Goal: Information Seeking & Learning: Understand process/instructions

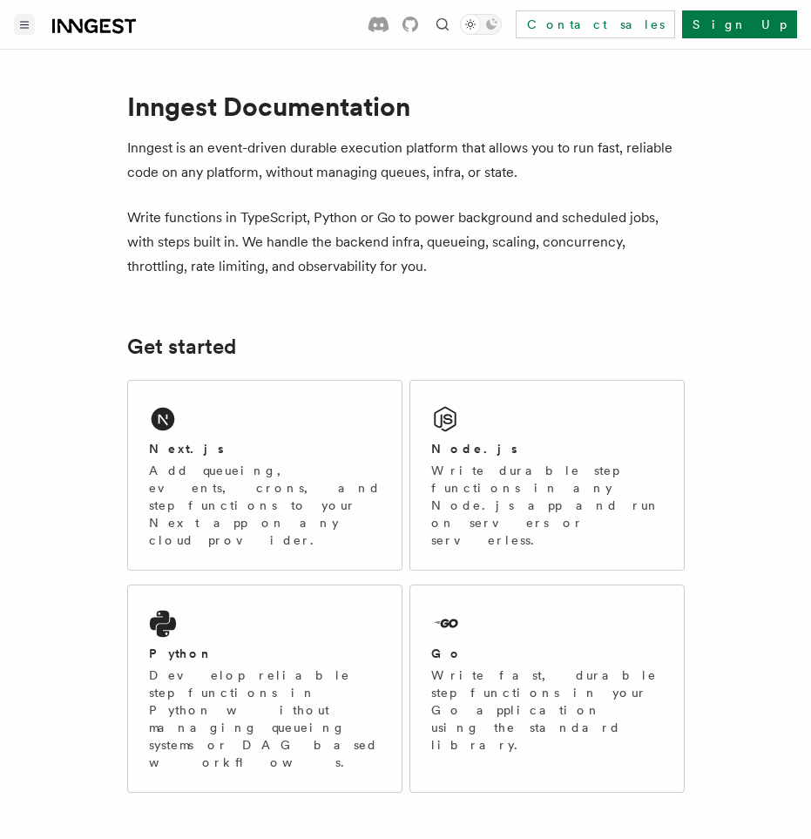
click at [24, 15] on button "Toggle navigation" at bounding box center [24, 24] width 21 height 21
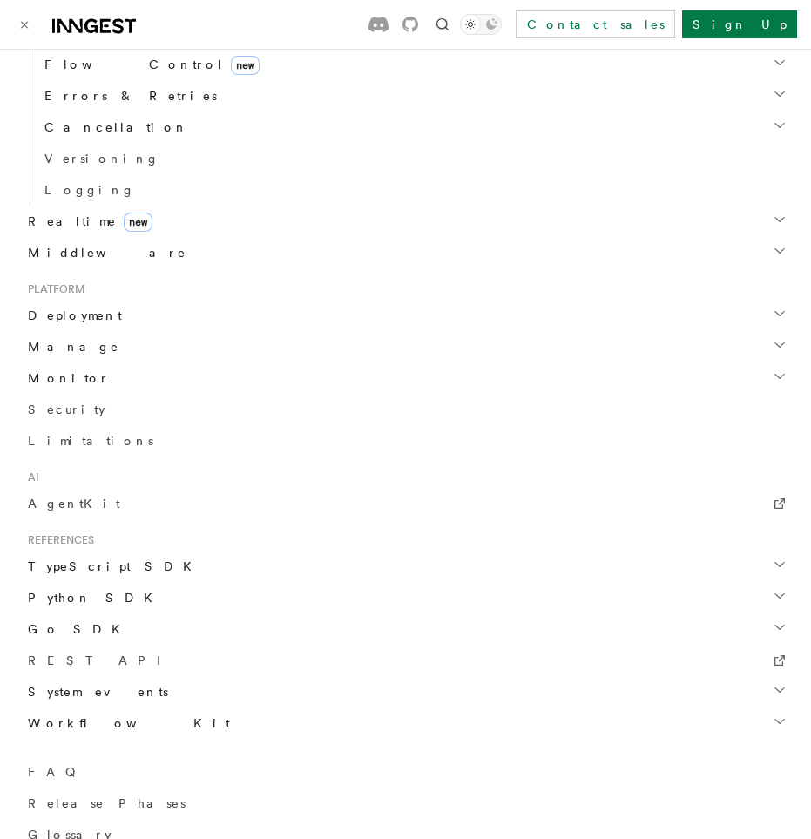
scroll to position [725, 0]
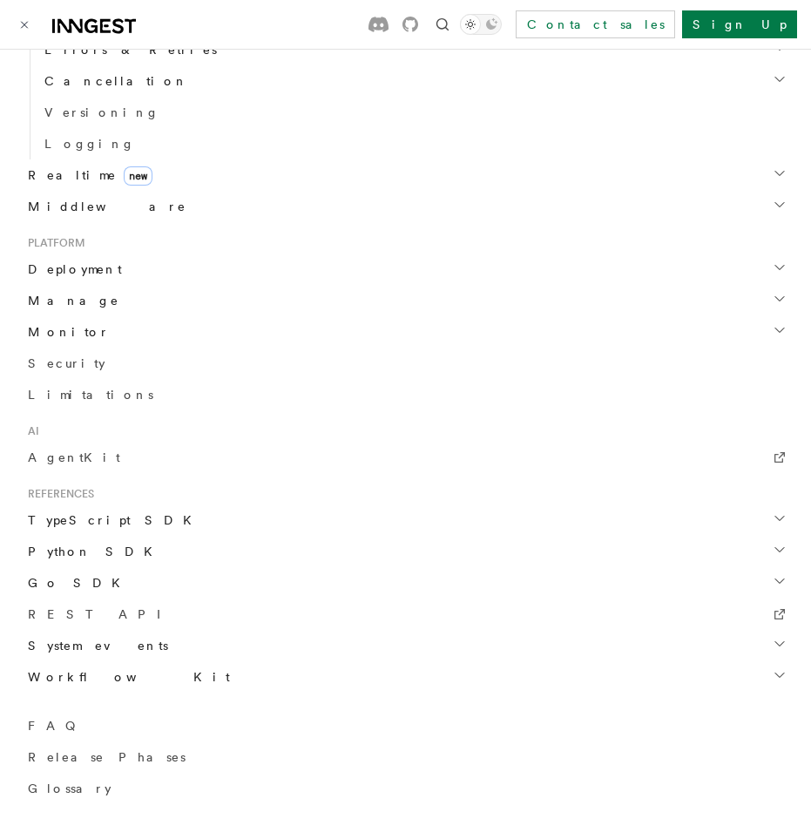
click at [85, 525] on span "TypeScript SDK" at bounding box center [111, 519] width 181 height 17
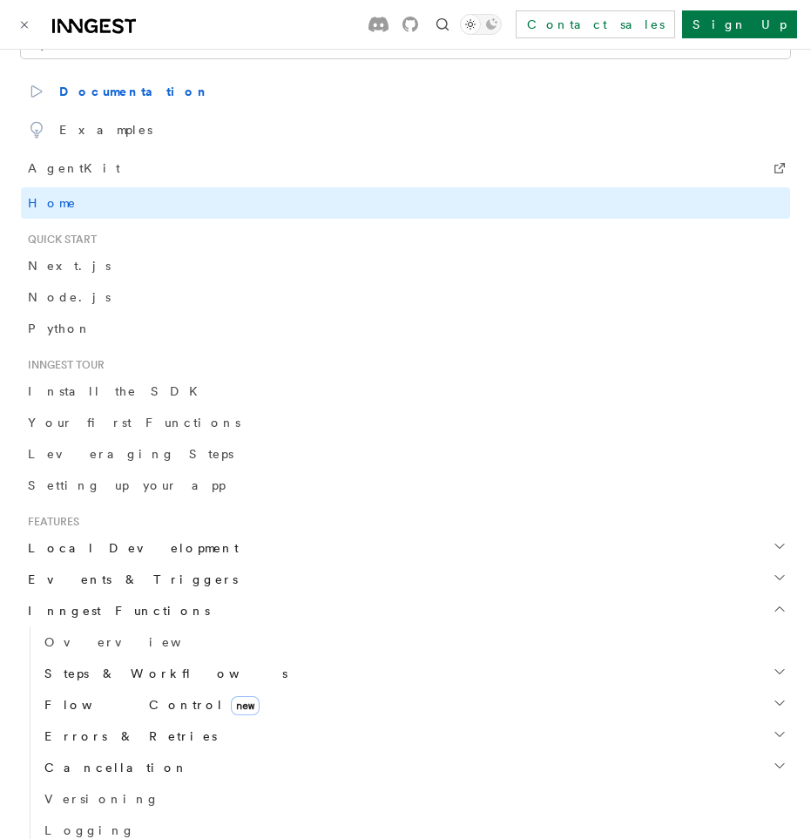
scroll to position [0, 0]
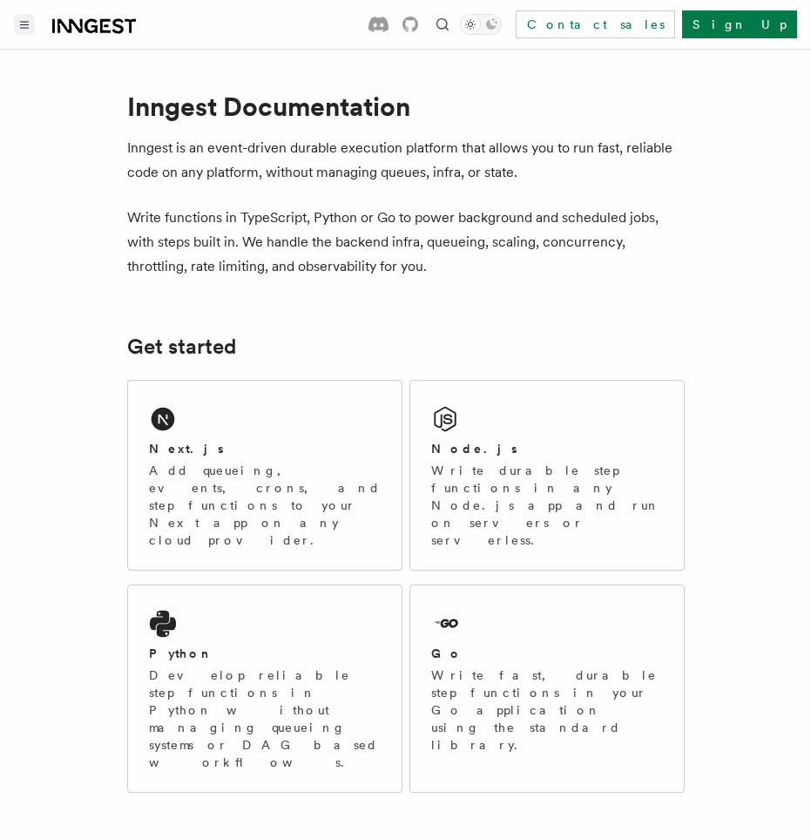
click at [27, 27] on icon "Toggle navigation" at bounding box center [25, 25] width 8 height 6
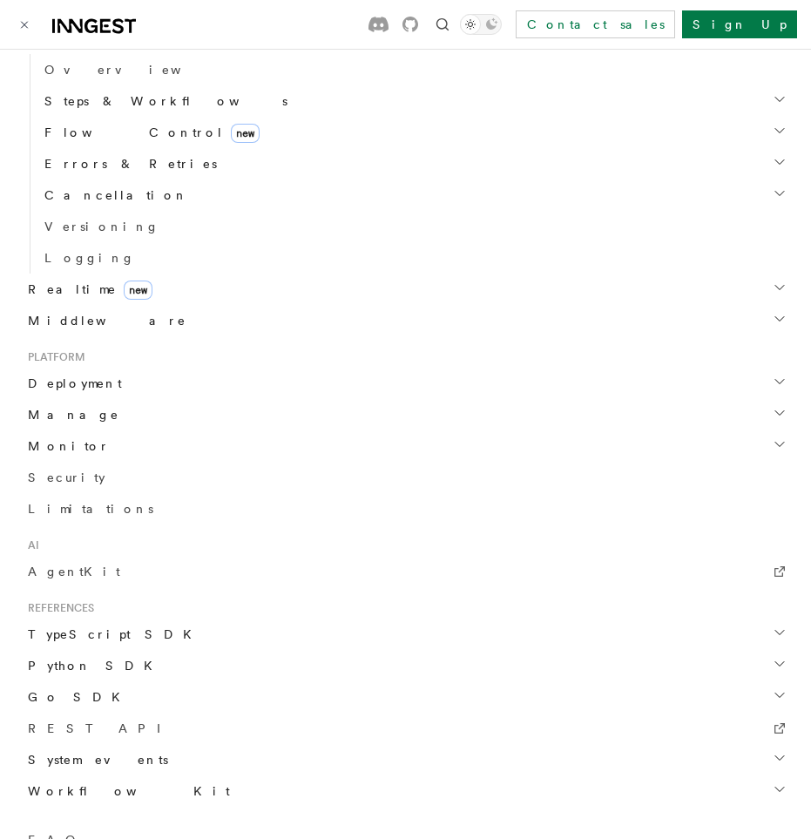
scroll to position [725, 0]
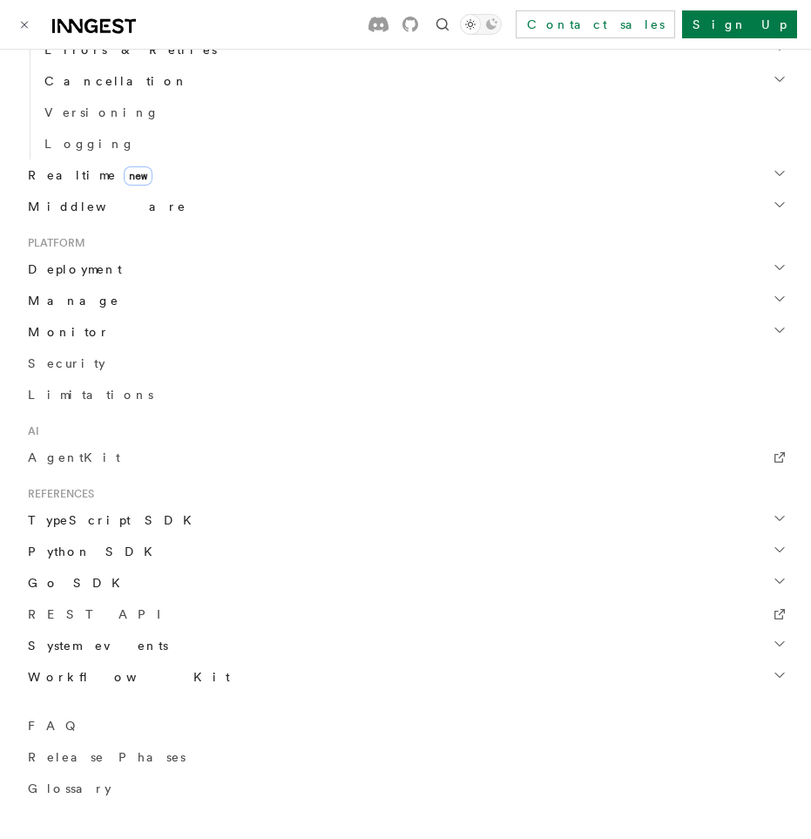
click at [99, 516] on span "TypeScript SDK" at bounding box center [111, 519] width 181 height 17
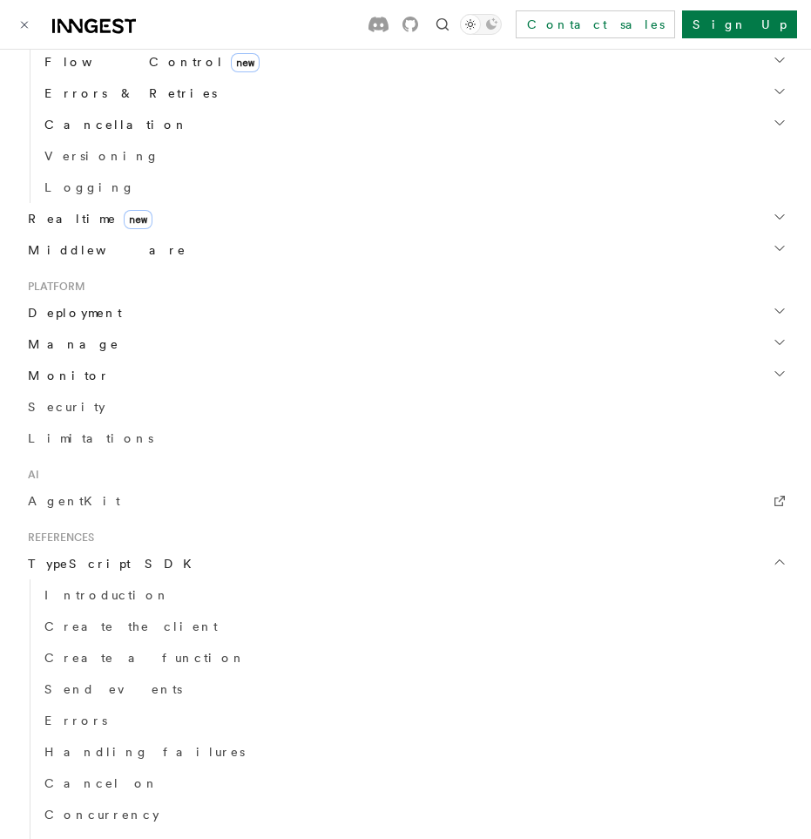
scroll to position [649, 0]
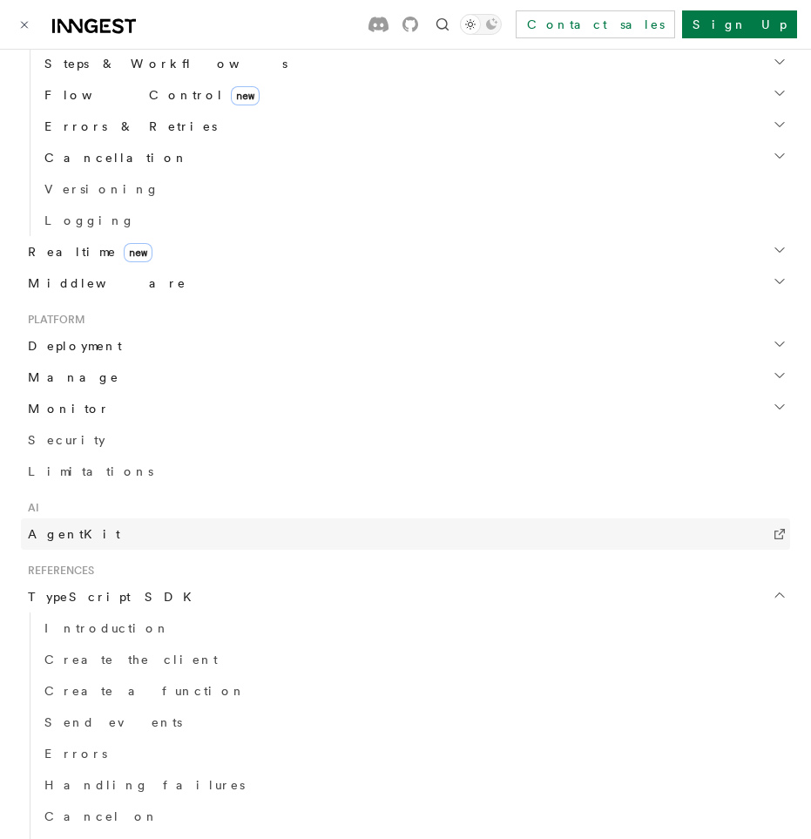
click at [57, 533] on span "AgentKit" at bounding box center [74, 534] width 92 height 14
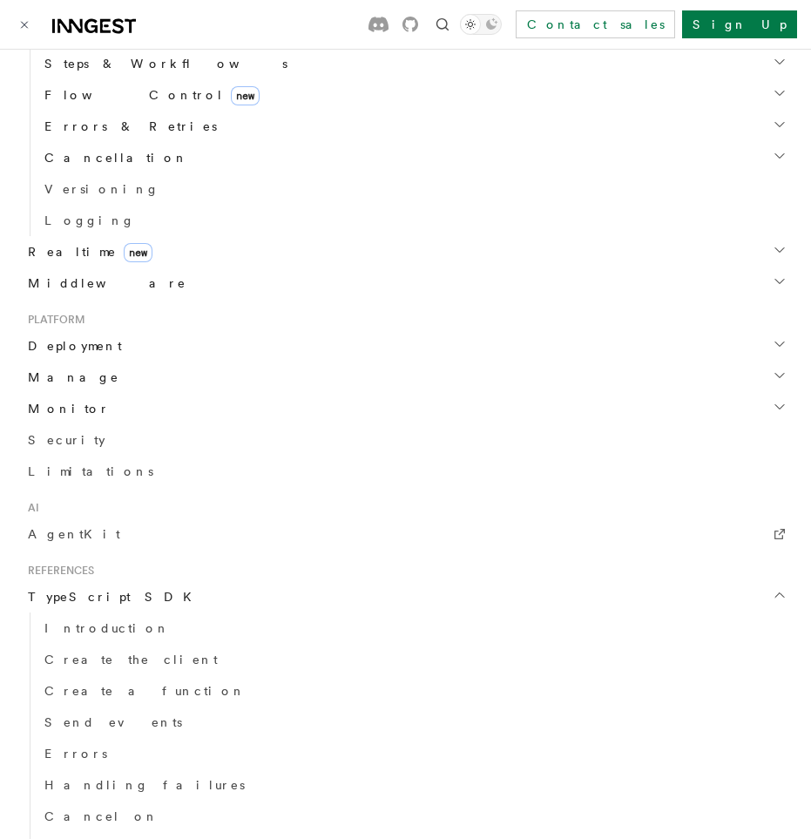
scroll to position [0, 0]
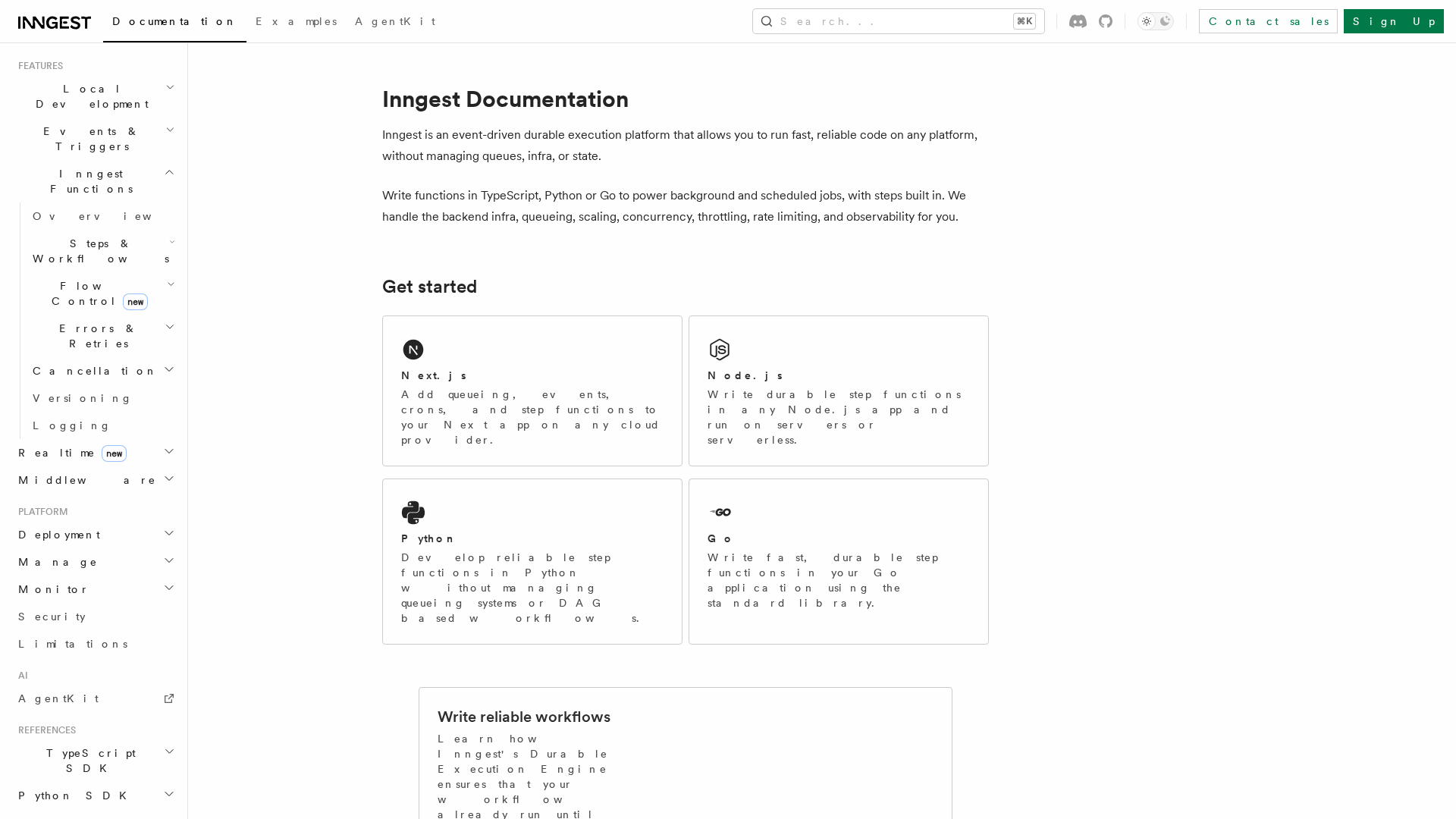
scroll to position [360, 0]
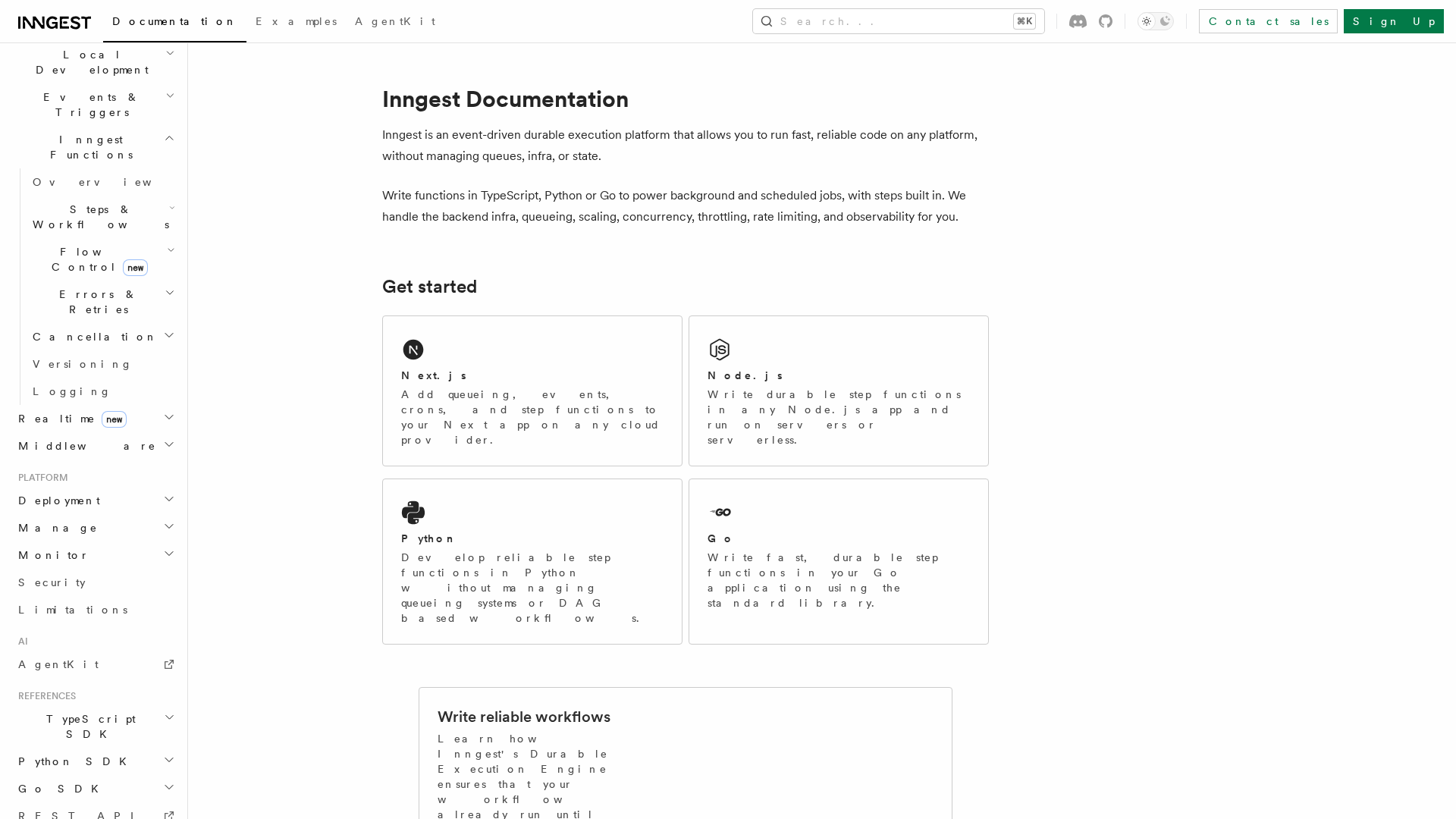
click at [84, 487] on h2 "Deployment" at bounding box center [95, 500] width 166 height 27
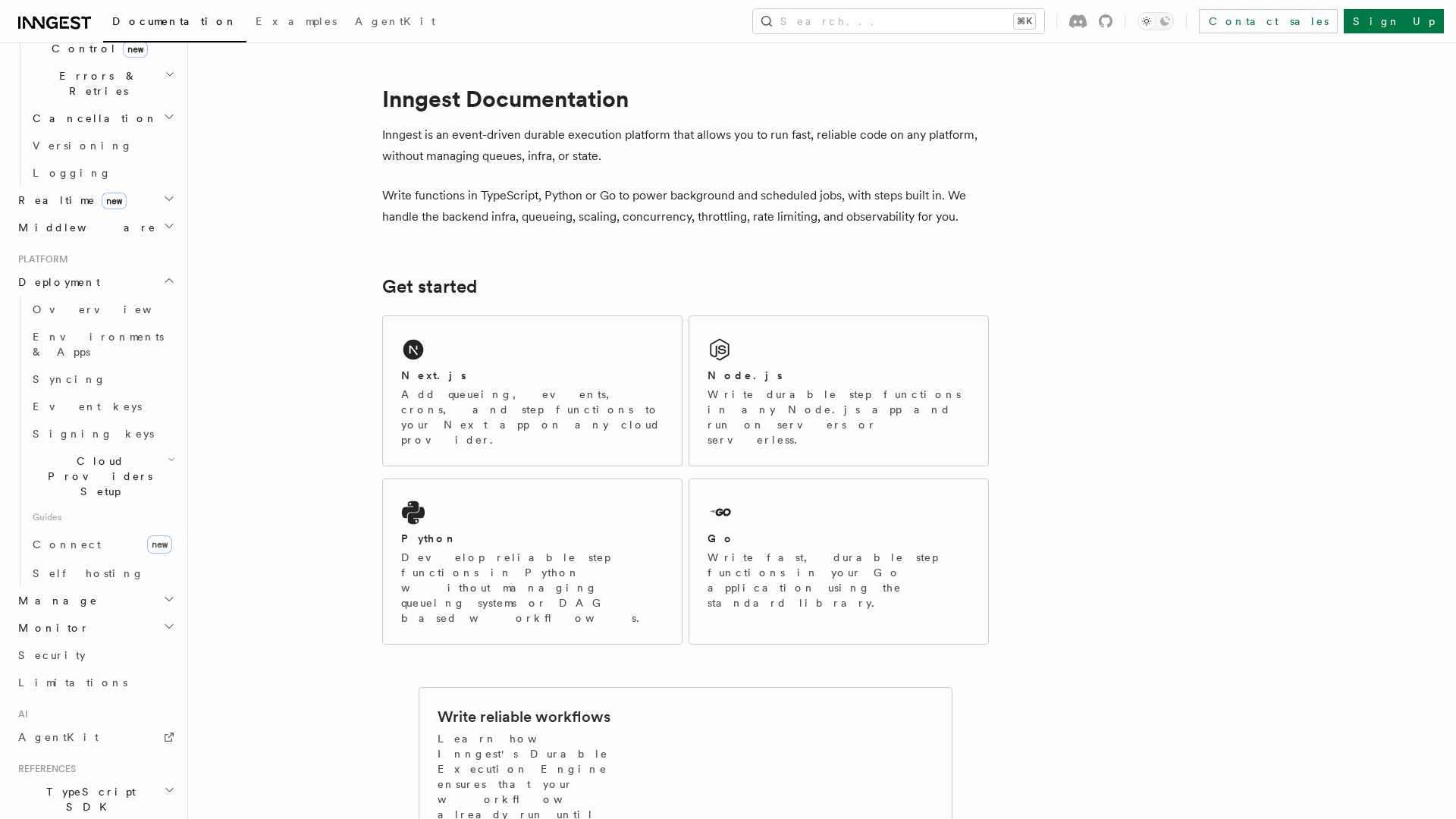
scroll to position [640, 0]
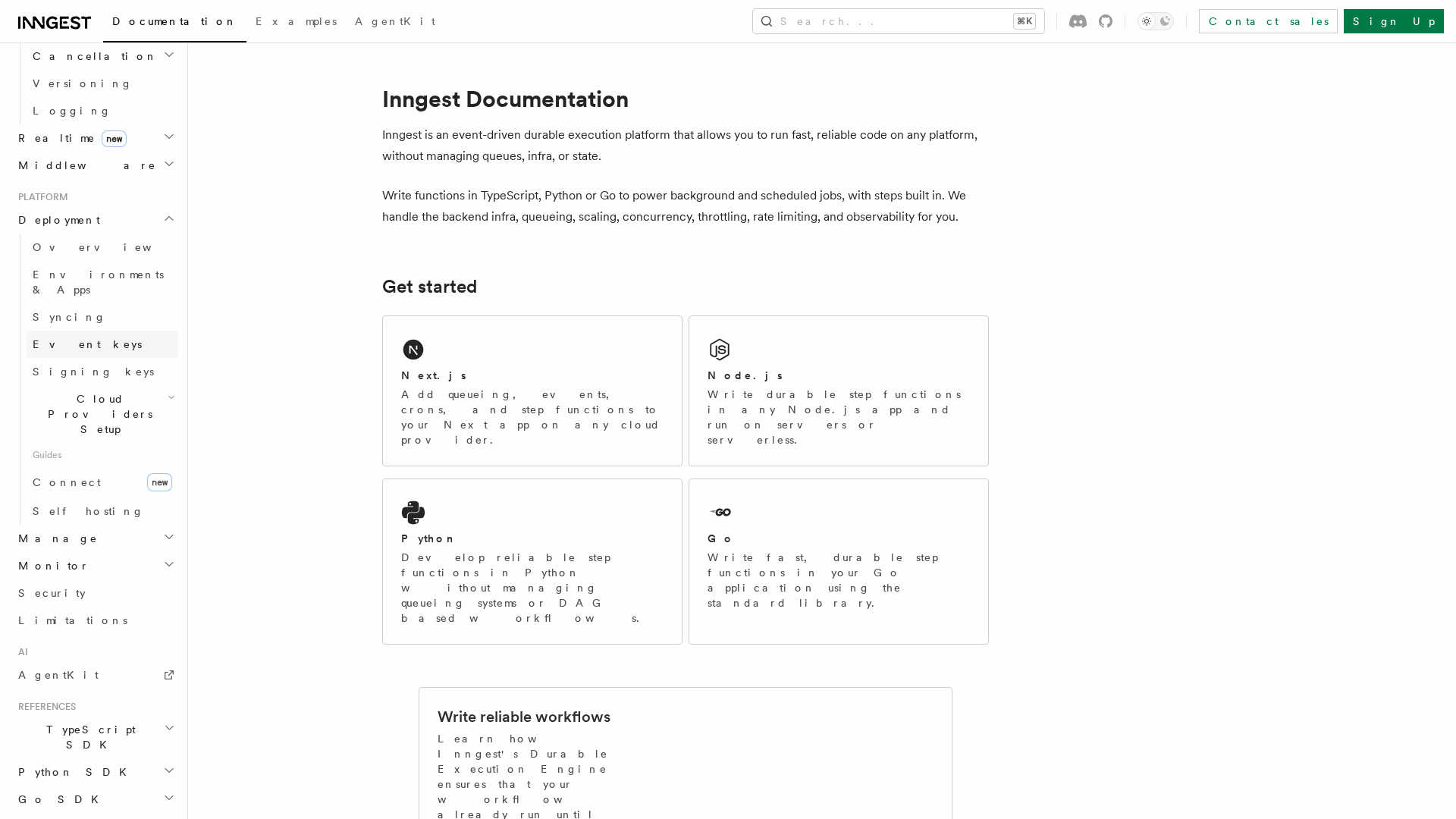
click at [77, 338] on span "Event keys" at bounding box center [86, 344] width 109 height 12
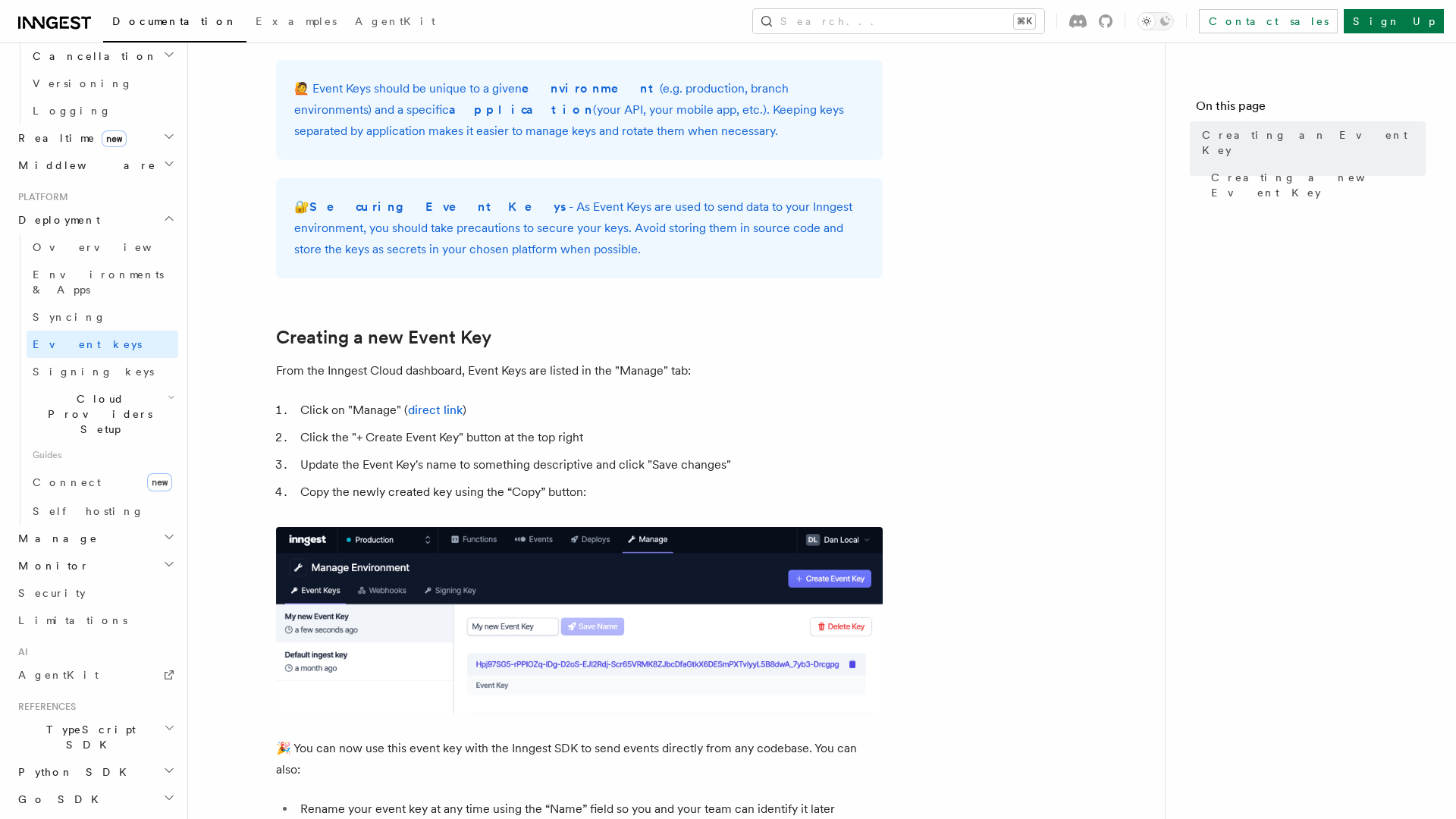
scroll to position [485, 0]
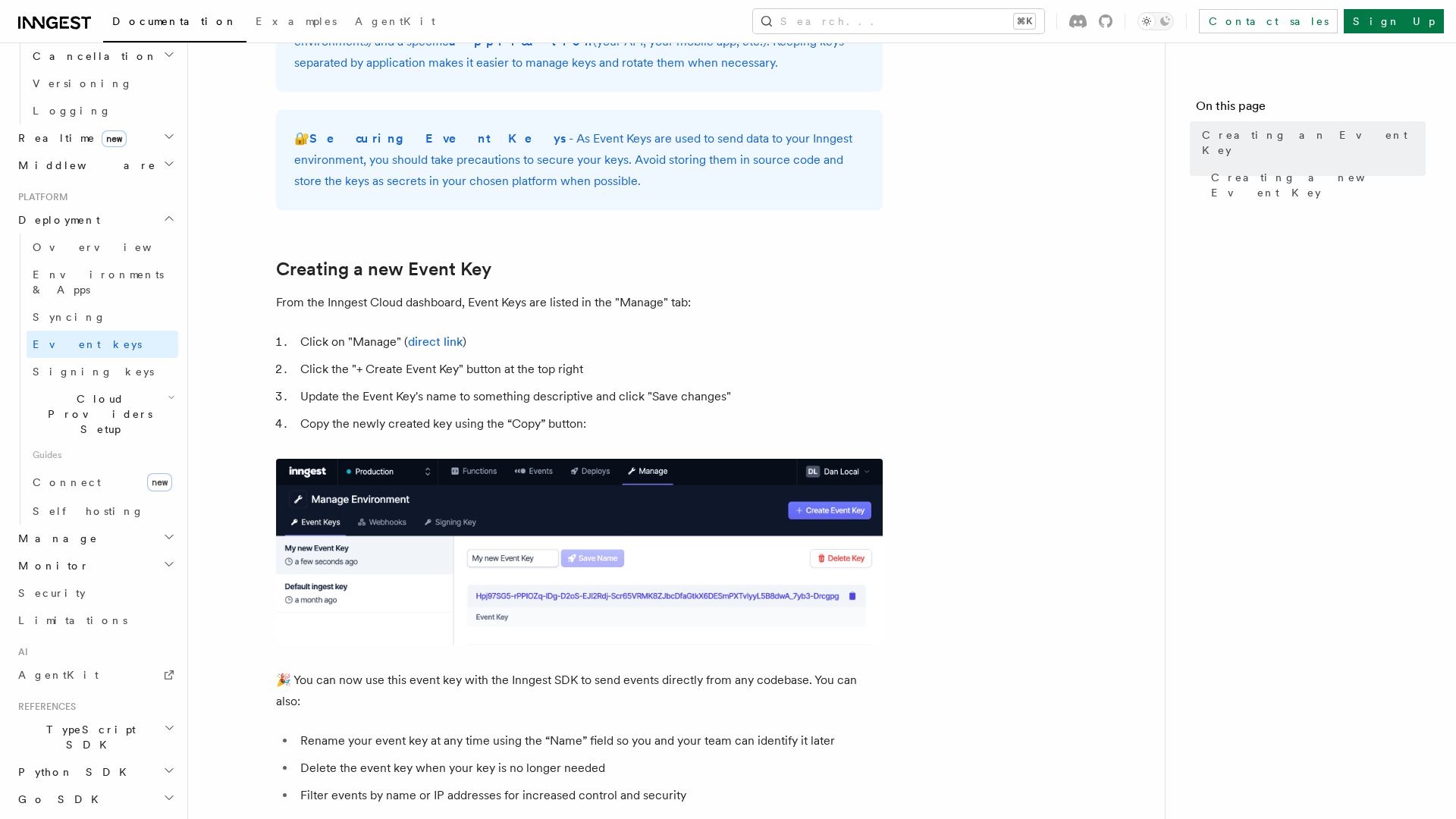
click at [168, 722] on icon "button" at bounding box center [169, 728] width 11 height 12
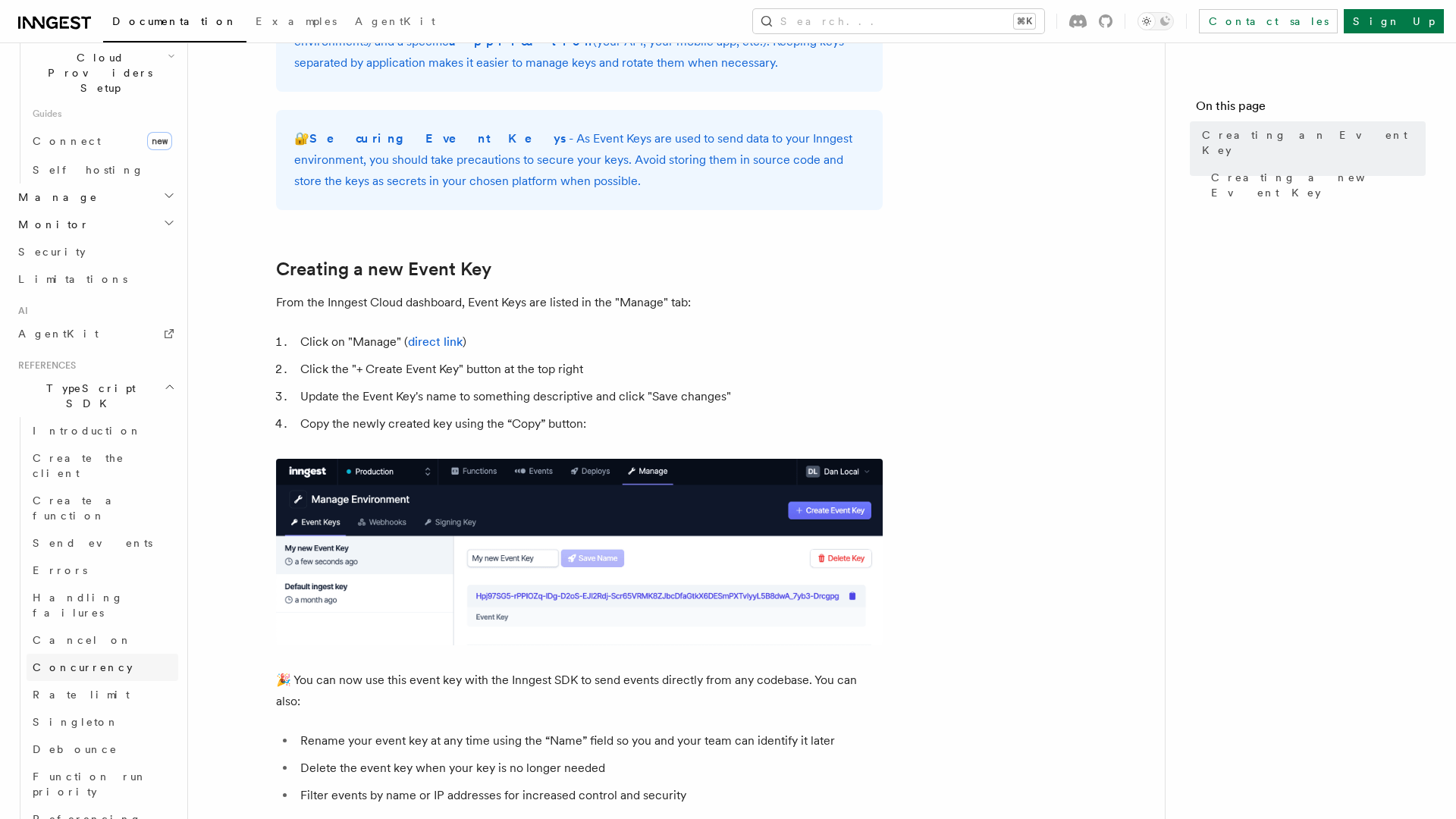
scroll to position [975, 0]
click at [104, 459] on span "Create the client" at bounding box center [78, 472] width 91 height 27
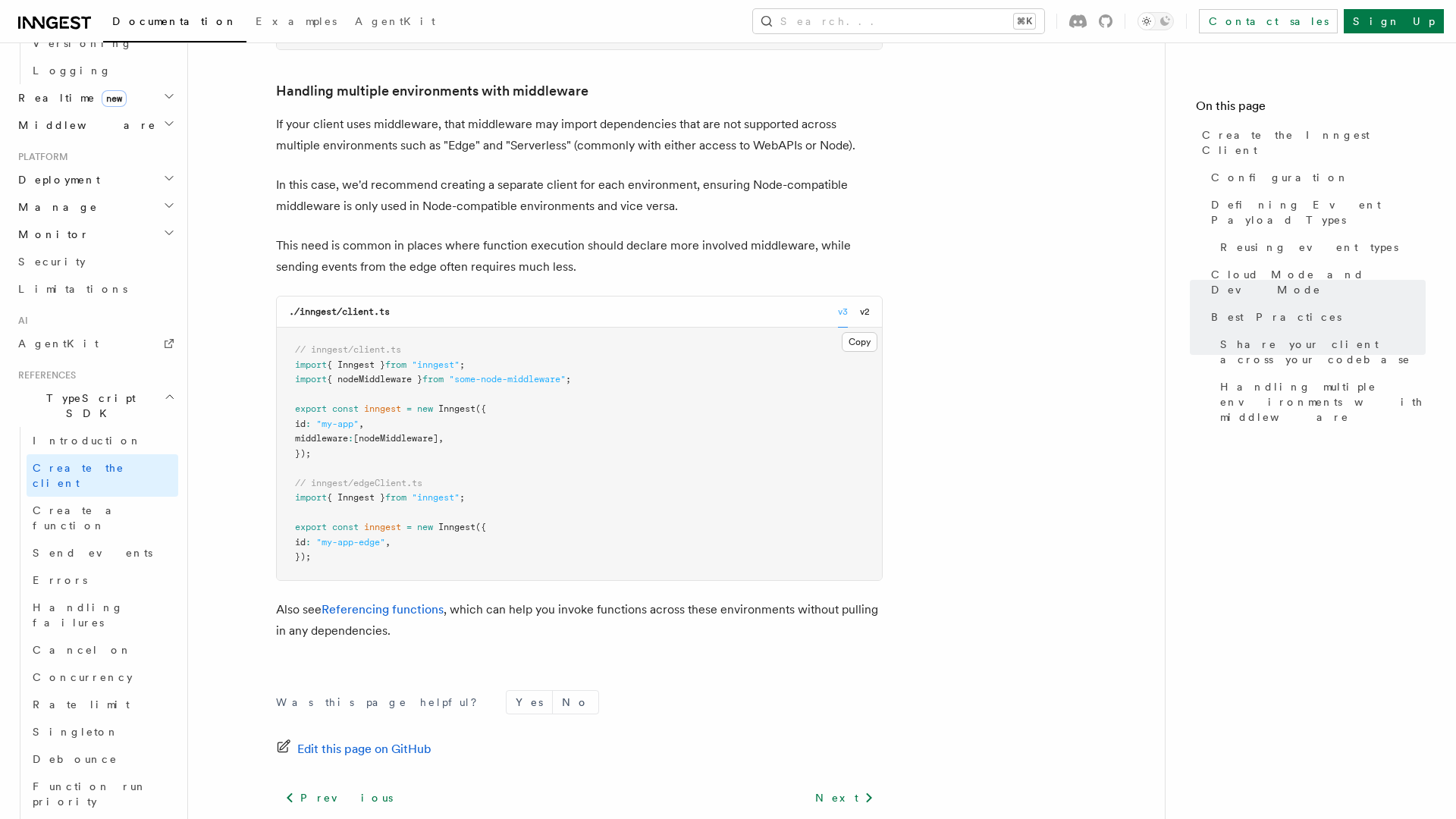
scroll to position [3389, 0]
click at [95, 504] on span "Create a function" at bounding box center [78, 518] width 91 height 27
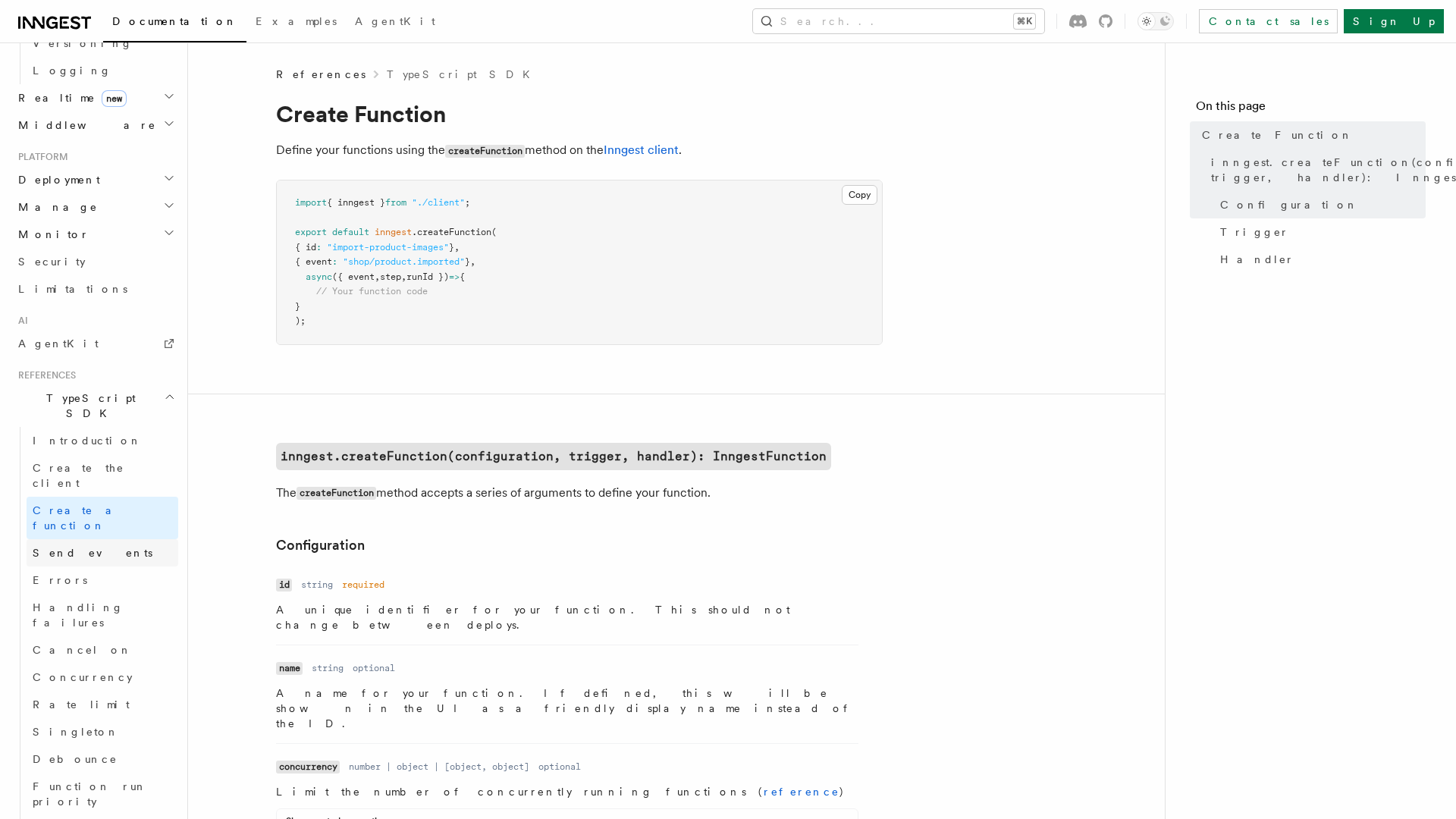
click at [64, 547] on span "Send events" at bounding box center [92, 553] width 120 height 12
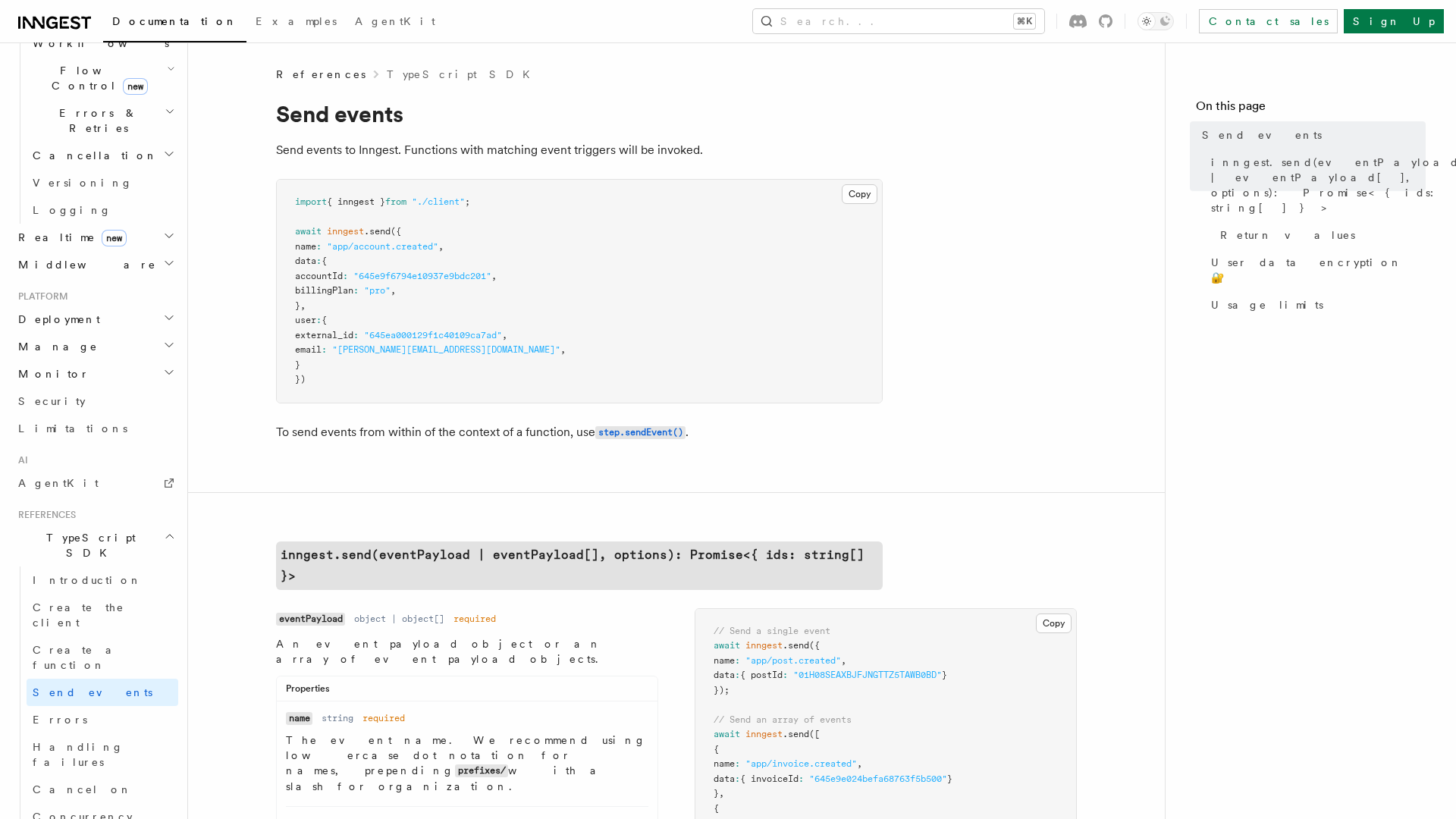
scroll to position [530, 0]
